Goal: Navigation & Orientation: Find specific page/section

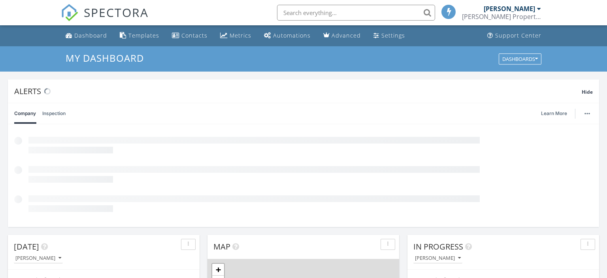
scroll to position [719, 607]
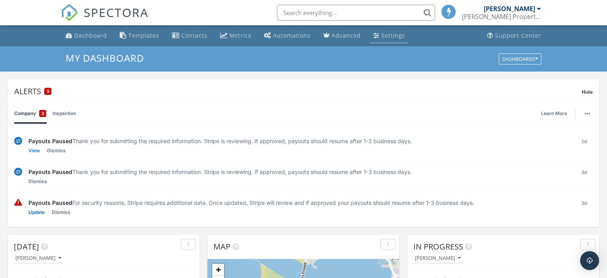
click at [384, 36] on div "Settings" at bounding box center [393, 36] width 24 height 8
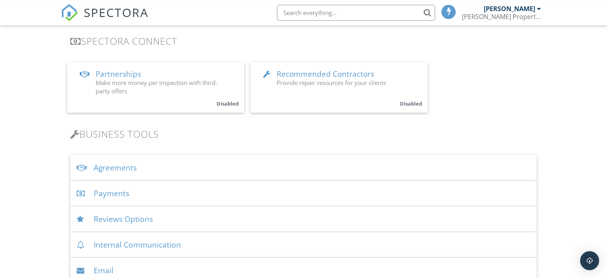
scroll to position [167, 0]
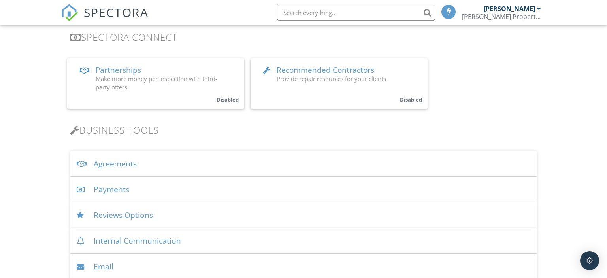
click at [119, 186] on div "Payments" at bounding box center [303, 190] width 467 height 26
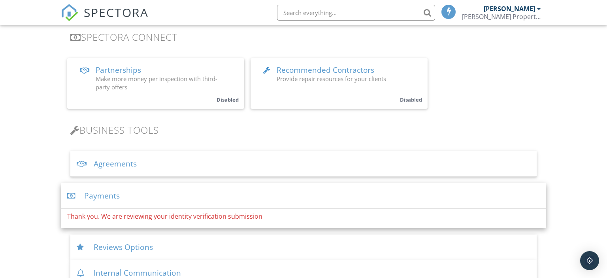
click at [113, 198] on div "Payments" at bounding box center [304, 196] width 486 height 26
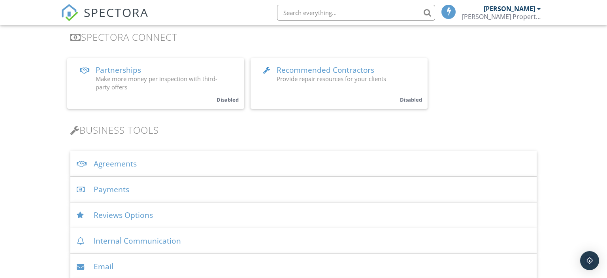
click at [114, 194] on div "Payments" at bounding box center [303, 190] width 467 height 26
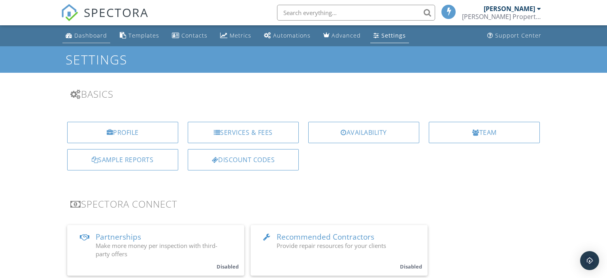
click at [96, 38] on div "Dashboard" at bounding box center [90, 36] width 33 height 8
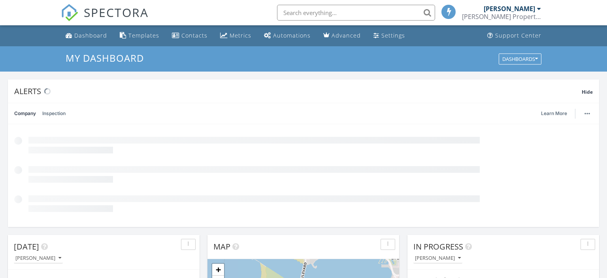
scroll to position [719, 607]
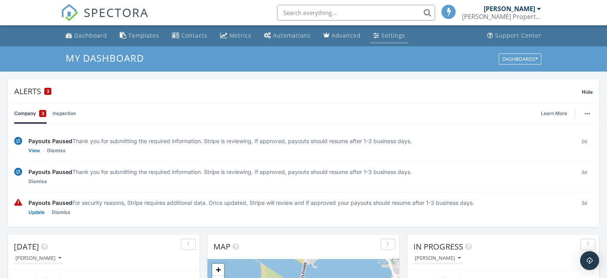
click at [381, 35] on div "Settings" at bounding box center [393, 36] width 24 height 8
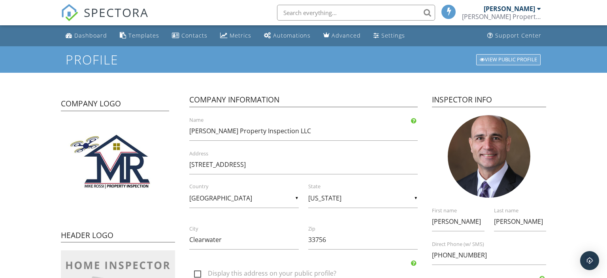
click at [511, 56] on div "View Public Profile" at bounding box center [508, 59] width 64 height 11
